Goal: Task Accomplishment & Management: Manage account settings

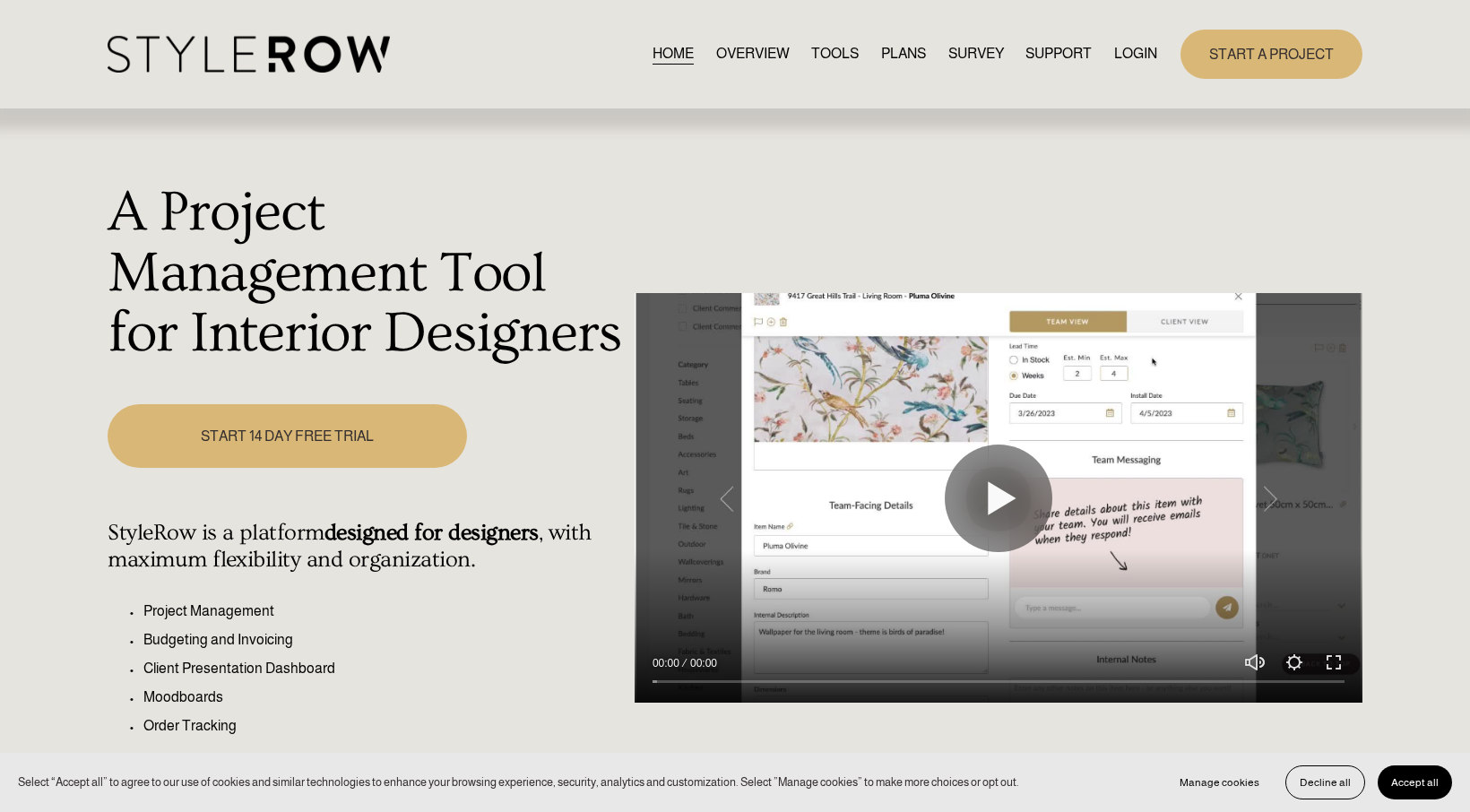
click at [1135, 50] on link "LOGIN" at bounding box center [1136, 54] width 43 height 24
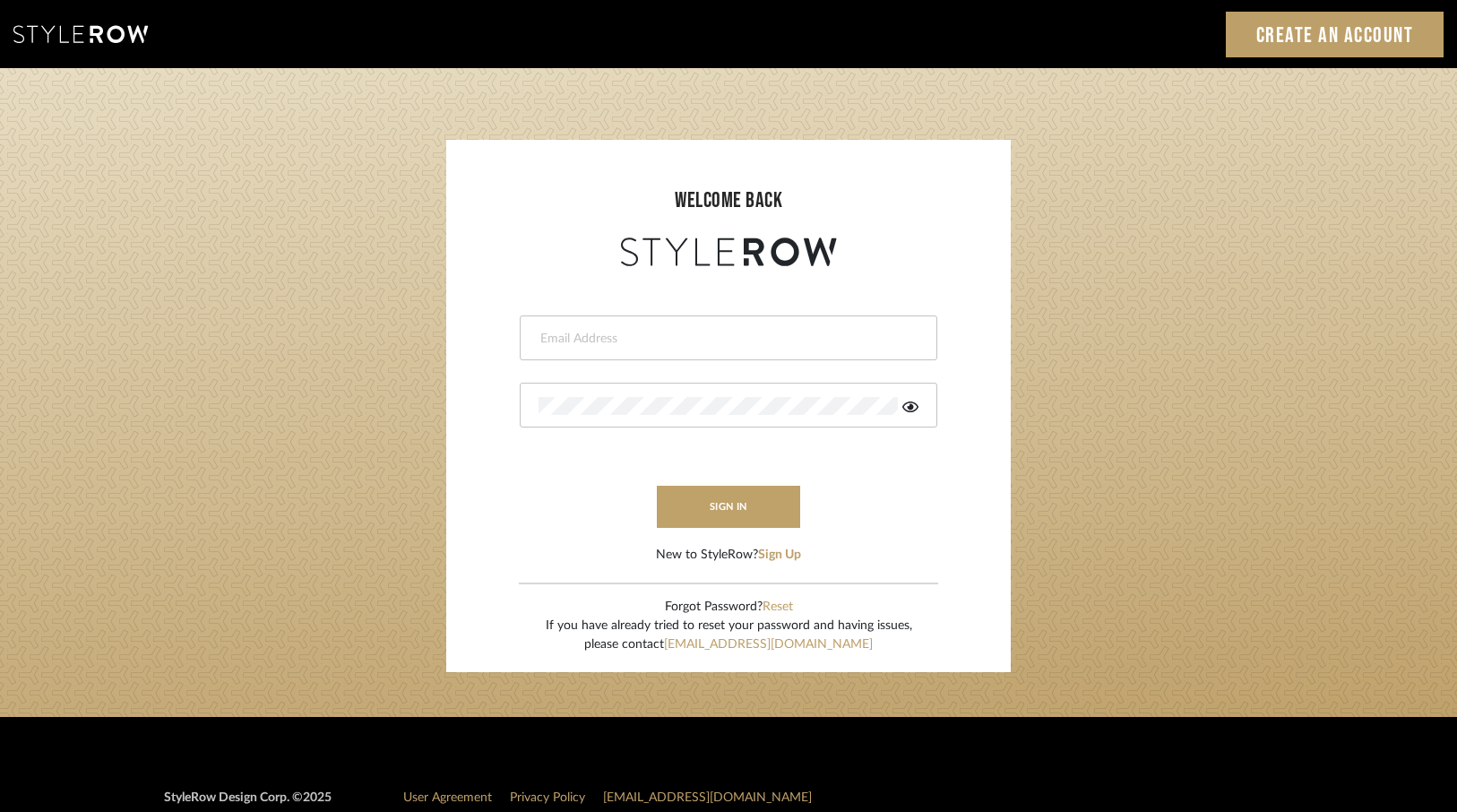
click at [575, 345] on input "email" at bounding box center [727, 338] width 376 height 18
click at [554, 327] on div at bounding box center [728, 338] width 418 height 45
type input "ac@cerusedesign.com"
click at [727, 516] on button "sign in" at bounding box center [728, 506] width 144 height 42
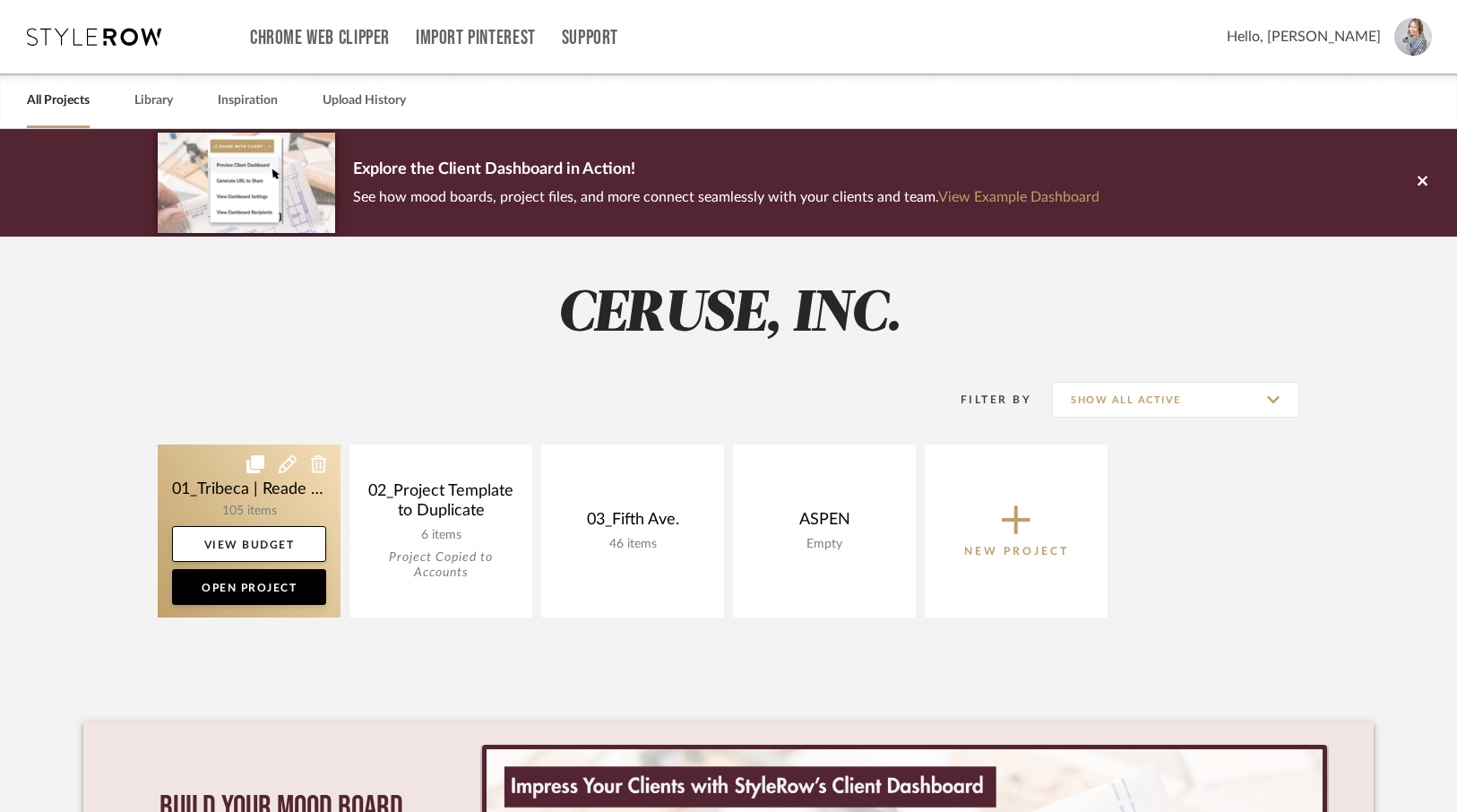
click at [283, 506] on link at bounding box center [249, 530] width 183 height 173
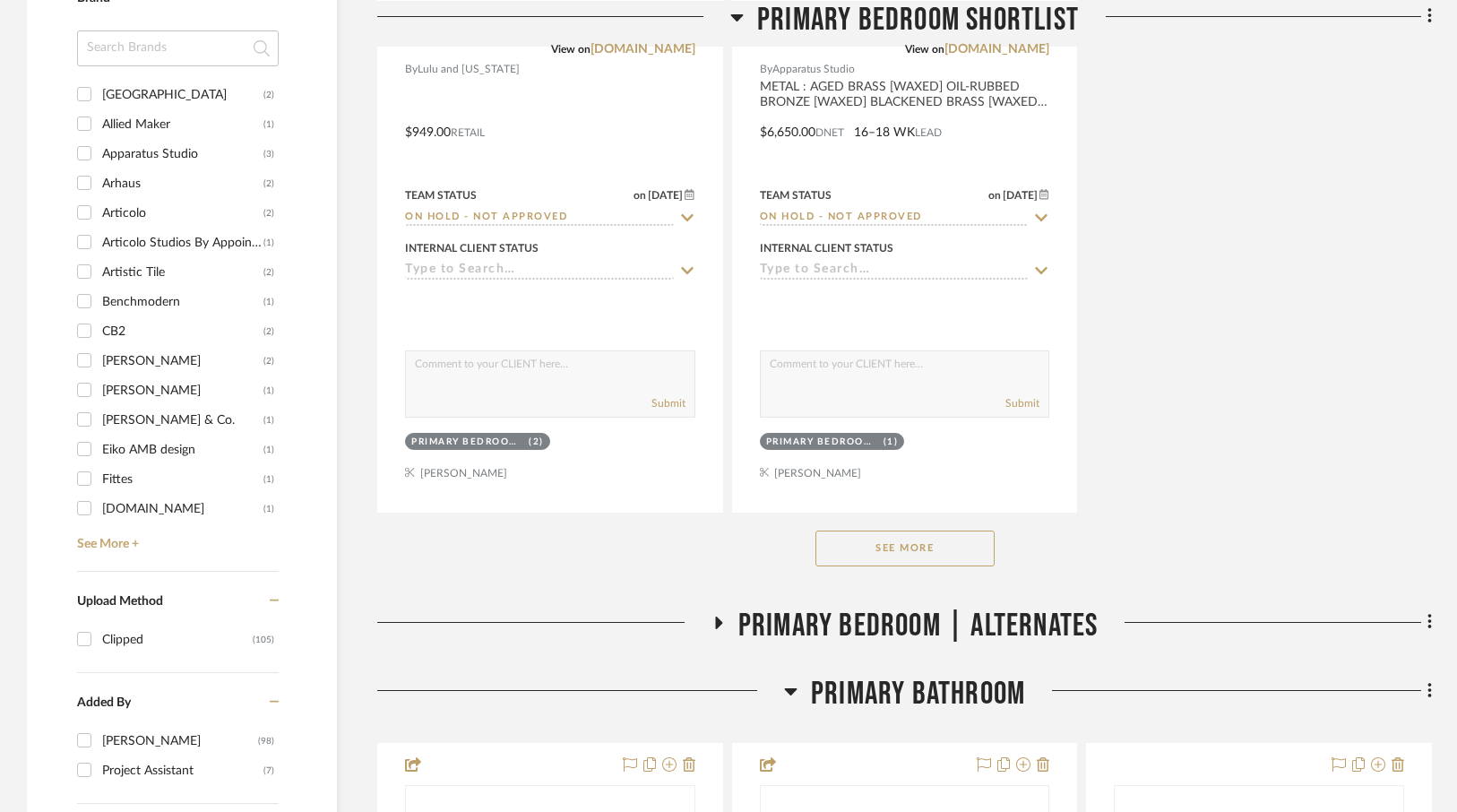
scroll to position [2658, 0]
